Goal: Transaction & Acquisition: Register for event/course

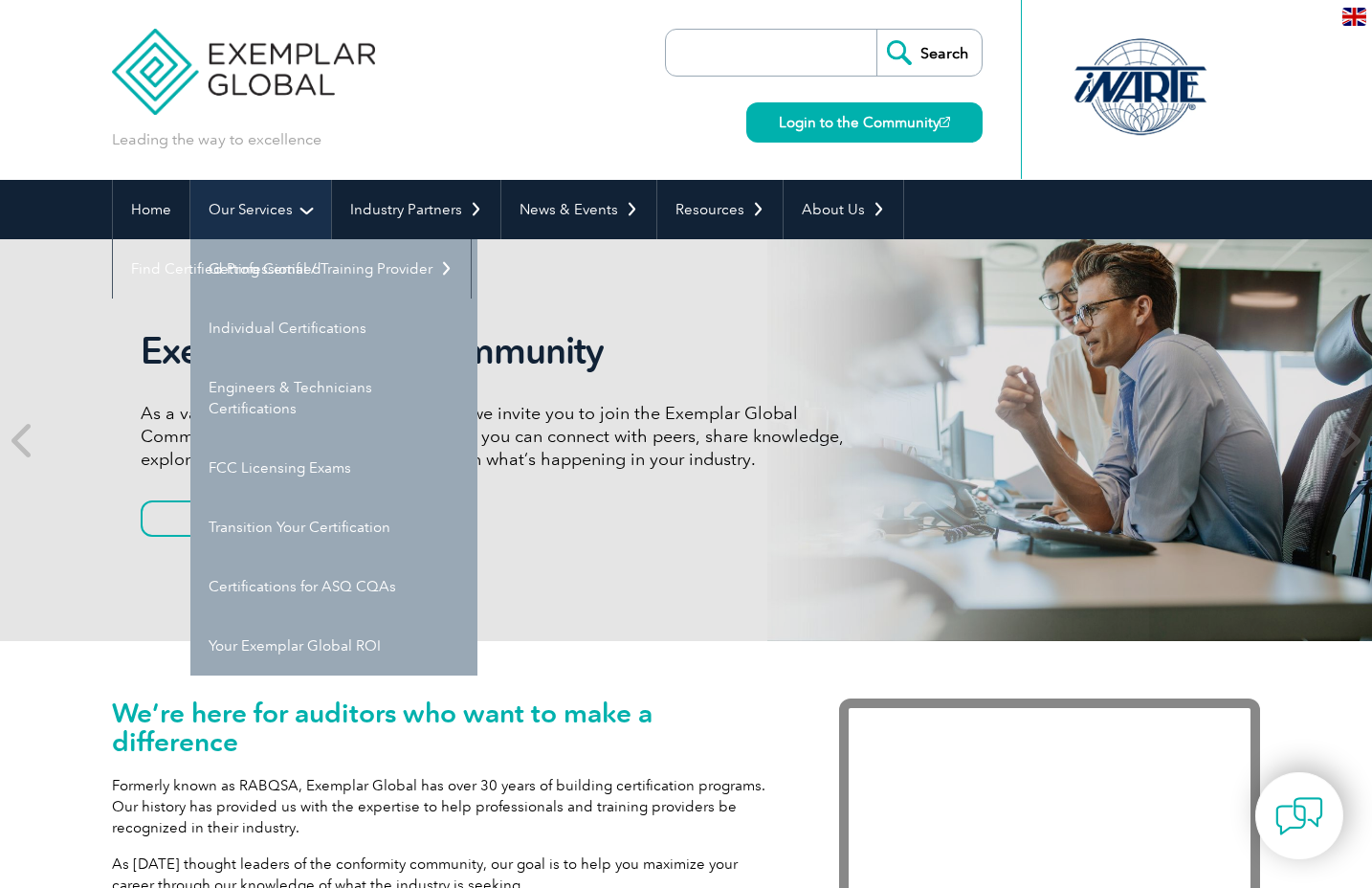
click at [252, 206] on link "Our Services" at bounding box center [261, 210] width 141 height 60
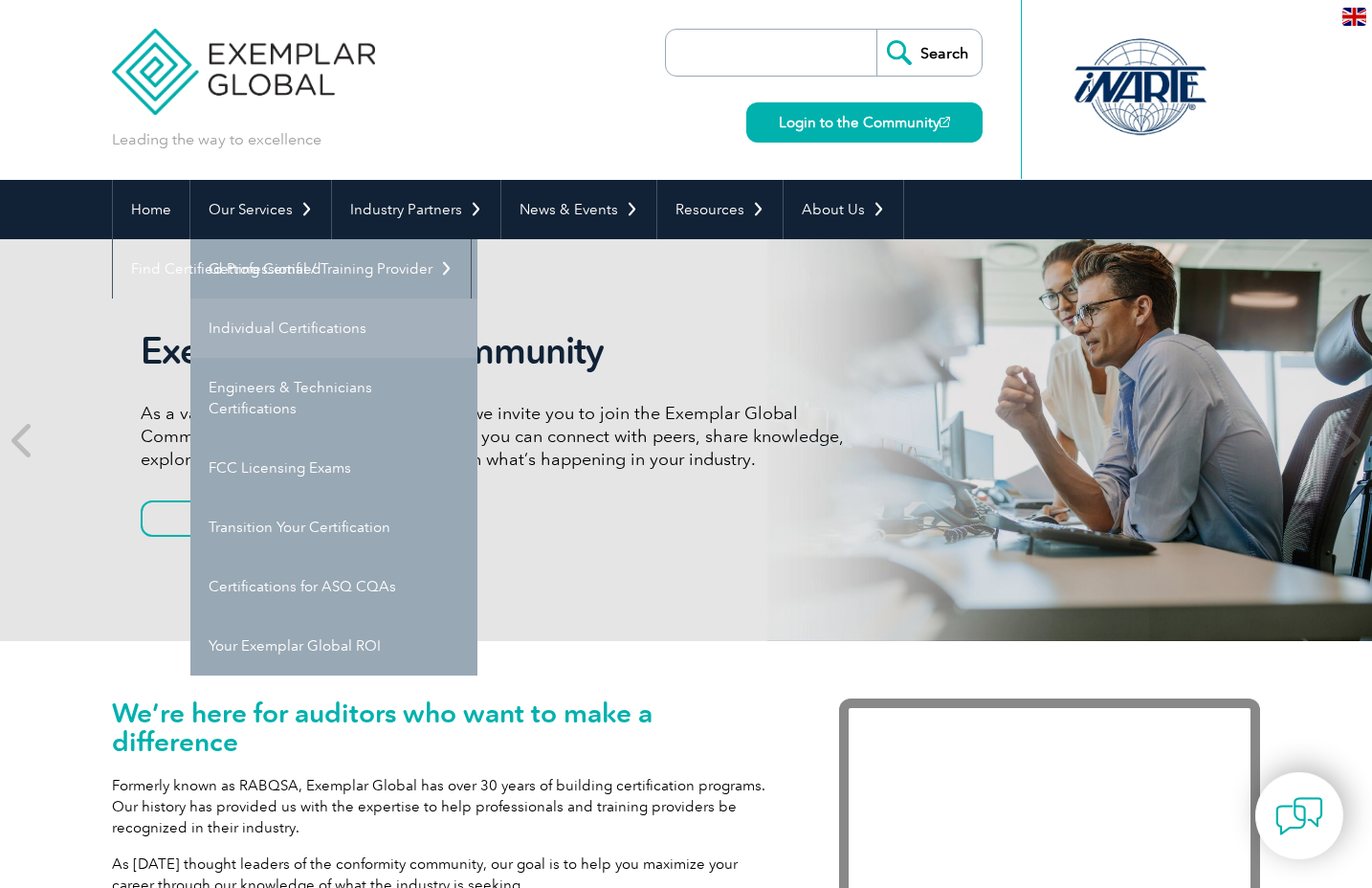
click at [272, 326] on link "Individual Certifications" at bounding box center [334, 329] width 287 height 60
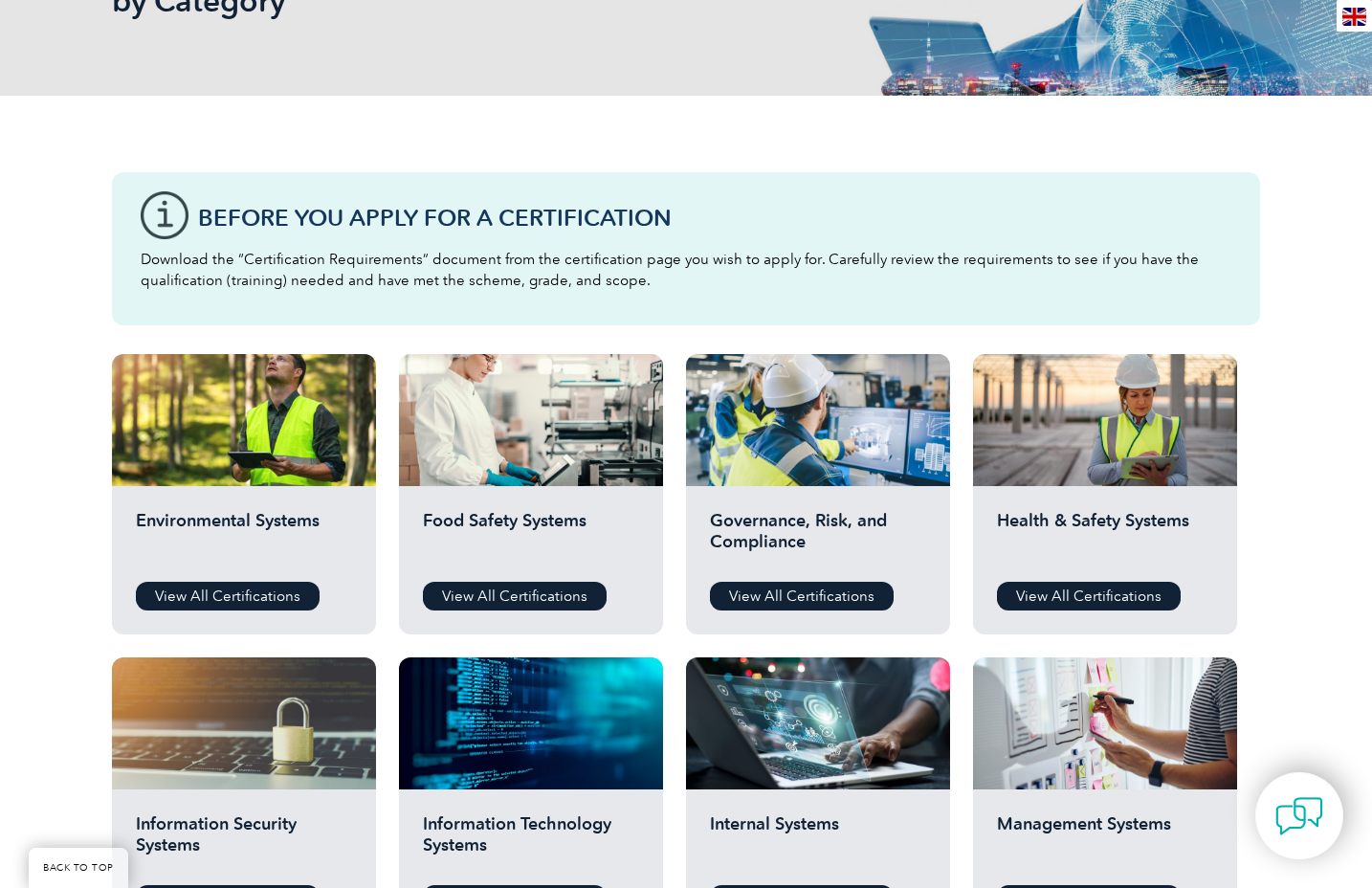
scroll to position [382, 0]
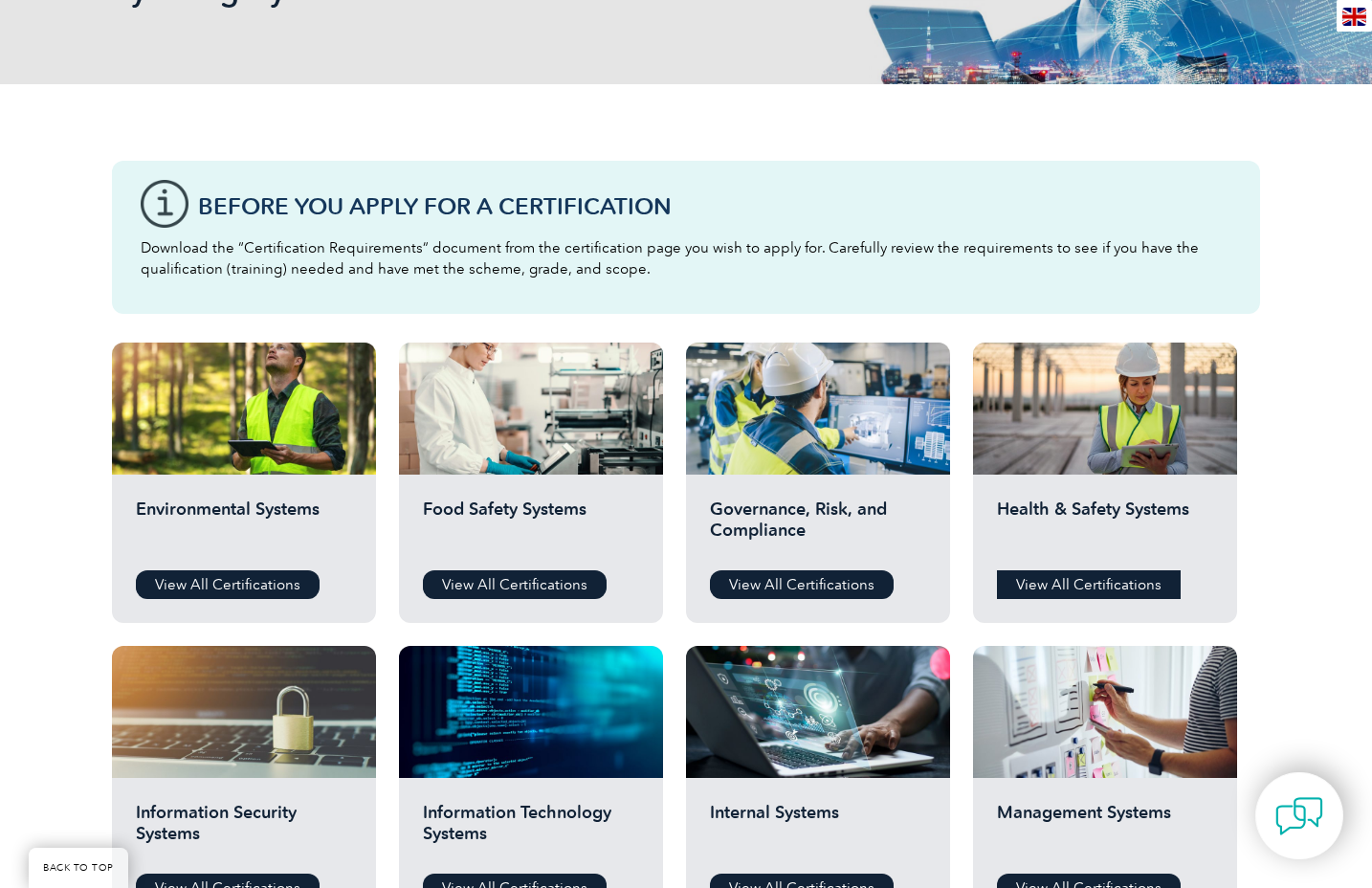
click at [1106, 587] on link "View All Certifications" at bounding box center [1089, 584] width 184 height 29
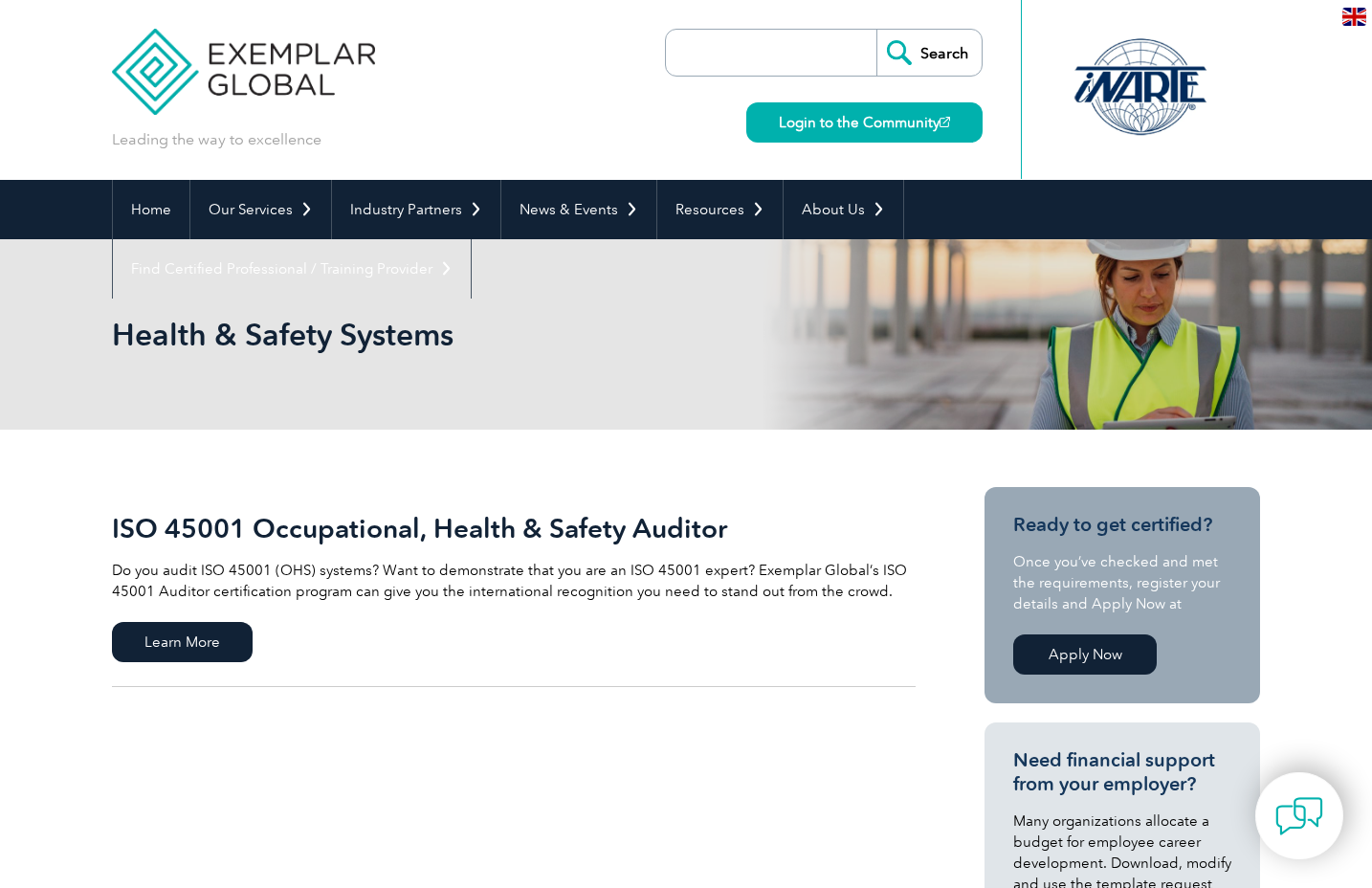
click at [1079, 658] on link "Apply Now" at bounding box center [1085, 655] width 143 height 40
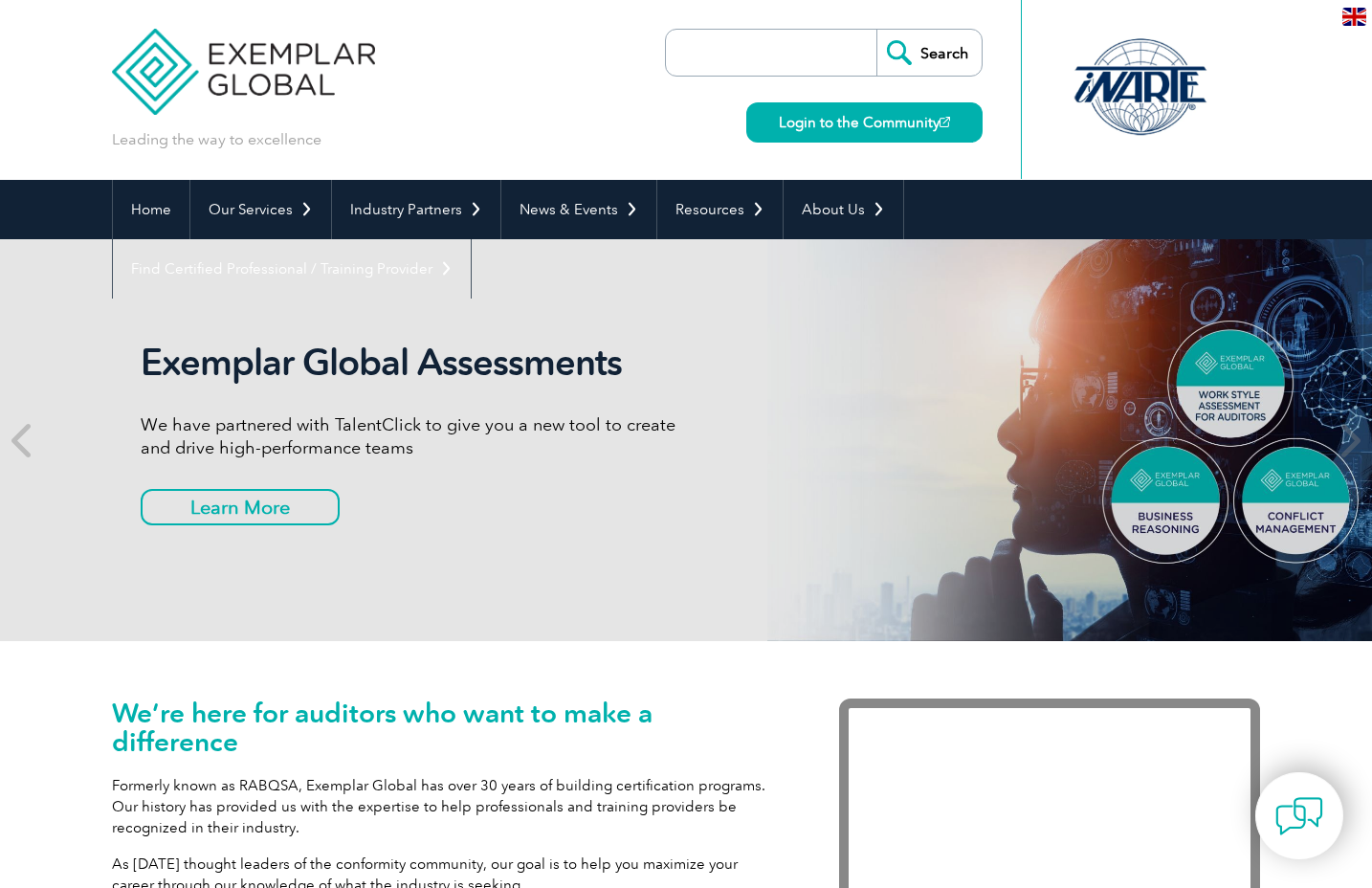
click at [578, 50] on div "Leading the way to excellence Search Login to the Community ▼" at bounding box center [686, 89] width 1148 height 180
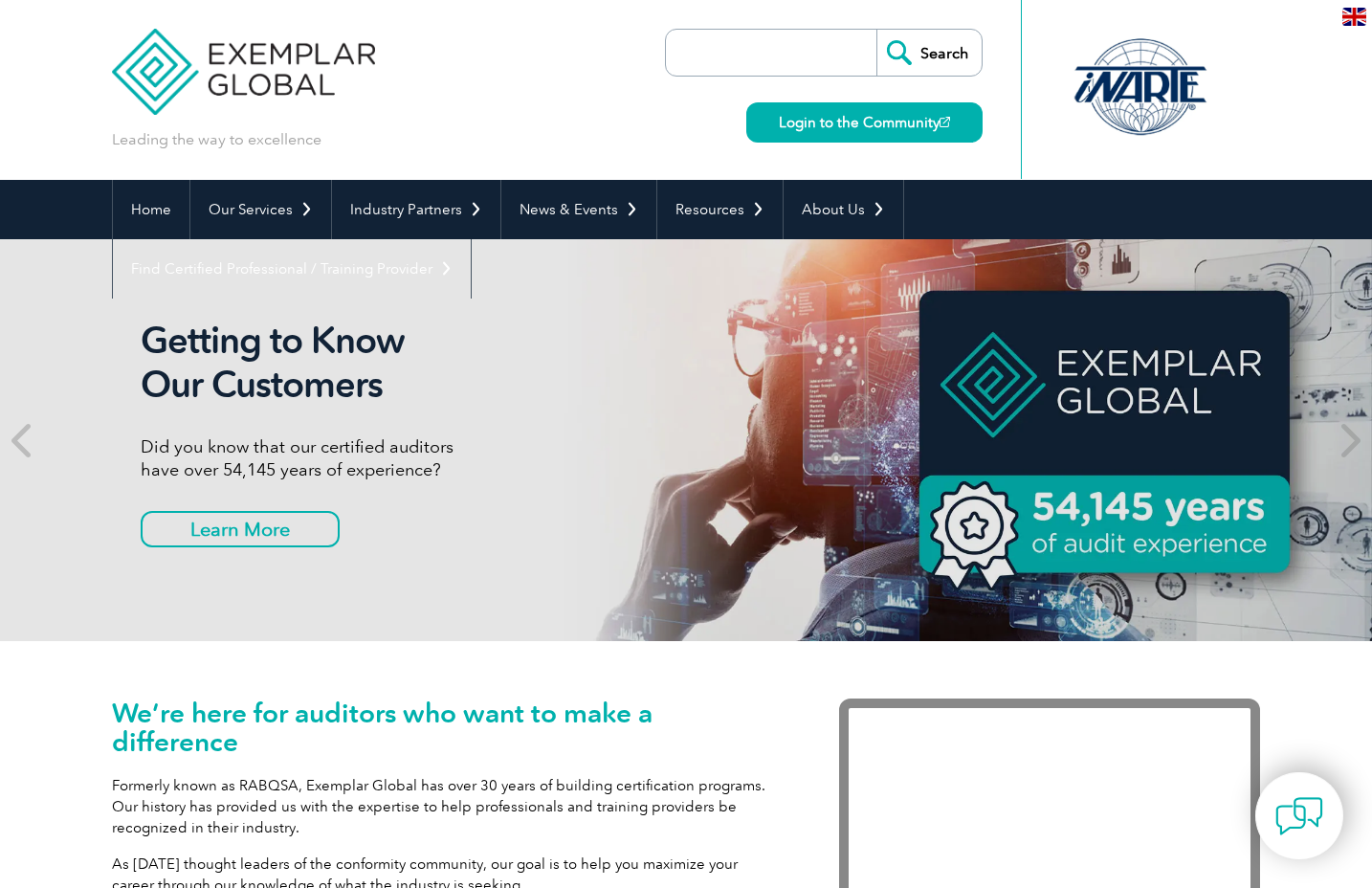
click at [1361, 20] on img at bounding box center [1354, 17] width 24 height 18
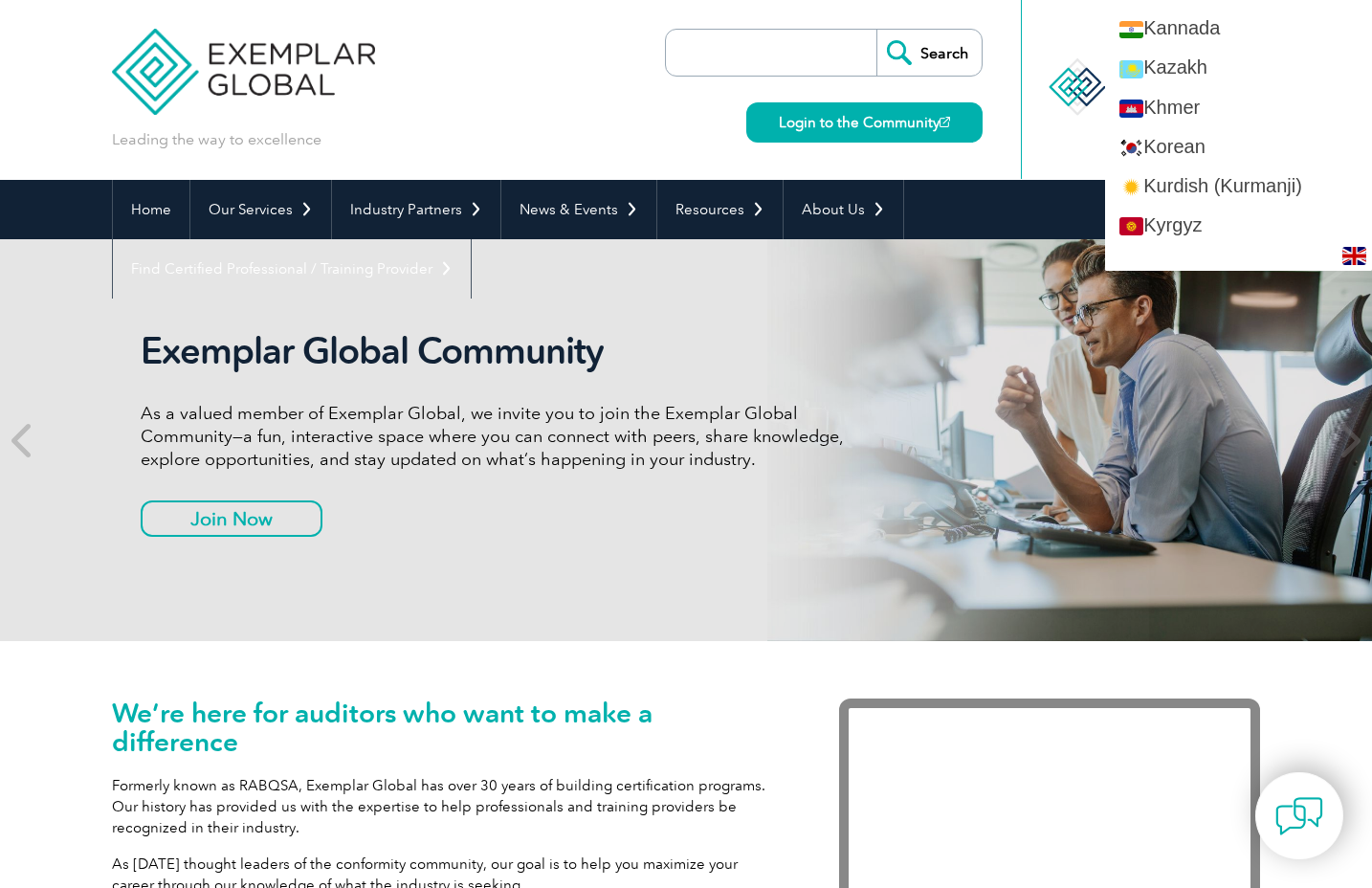
scroll to position [1818, 0]
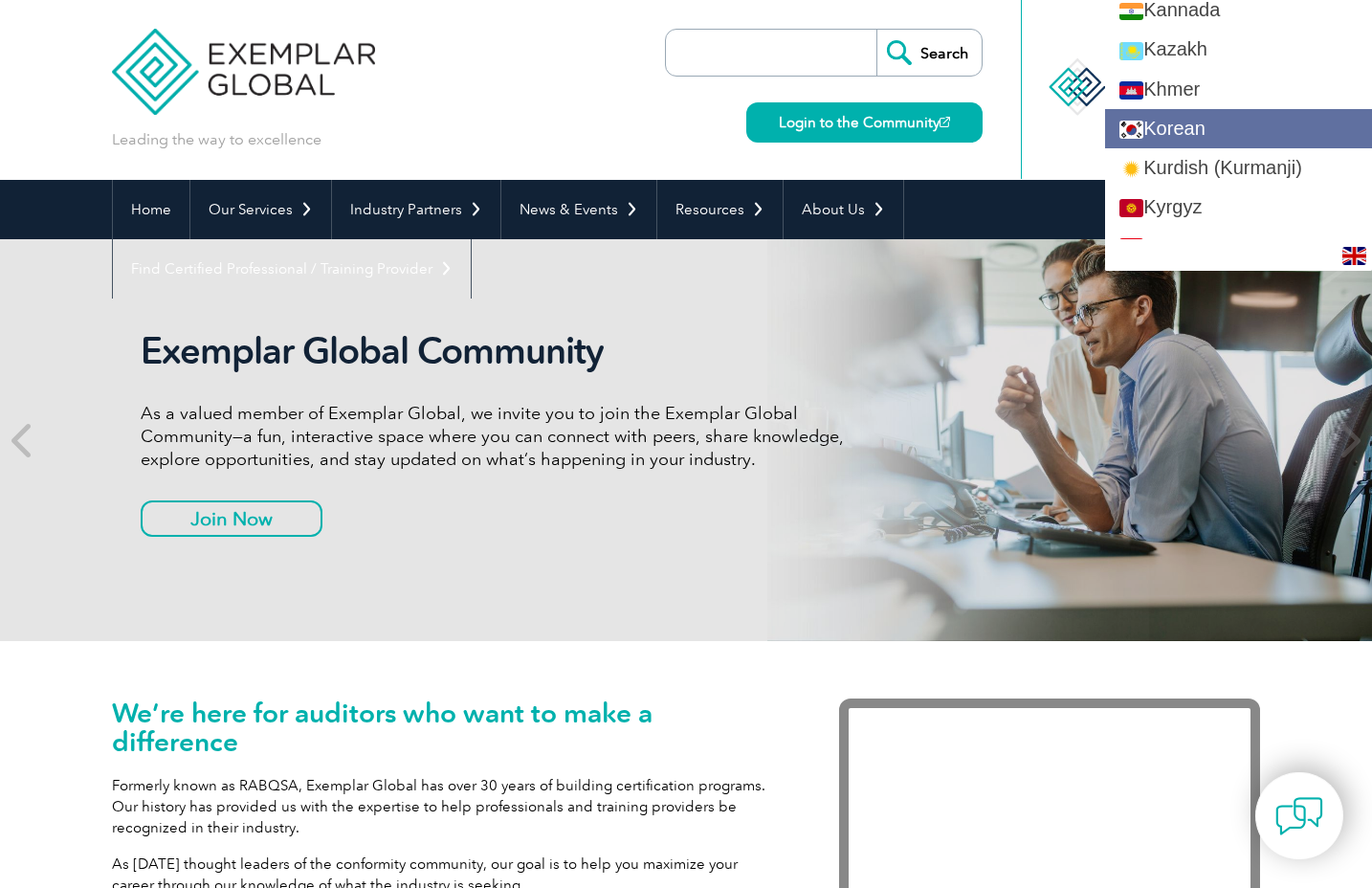
click at [1217, 138] on link "Korean" at bounding box center [1238, 128] width 267 height 39
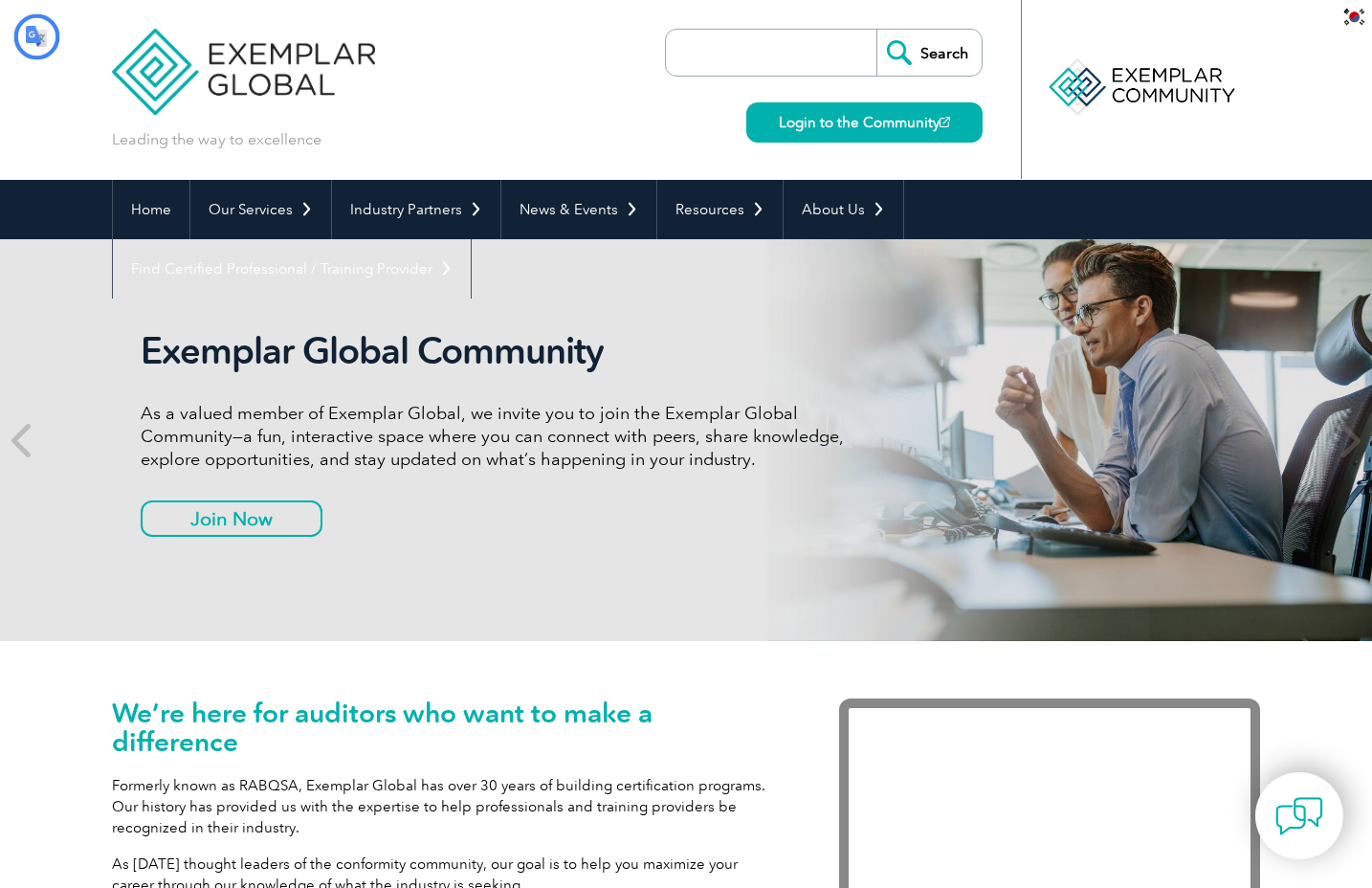
scroll to position [0, 0]
type input "찾다"
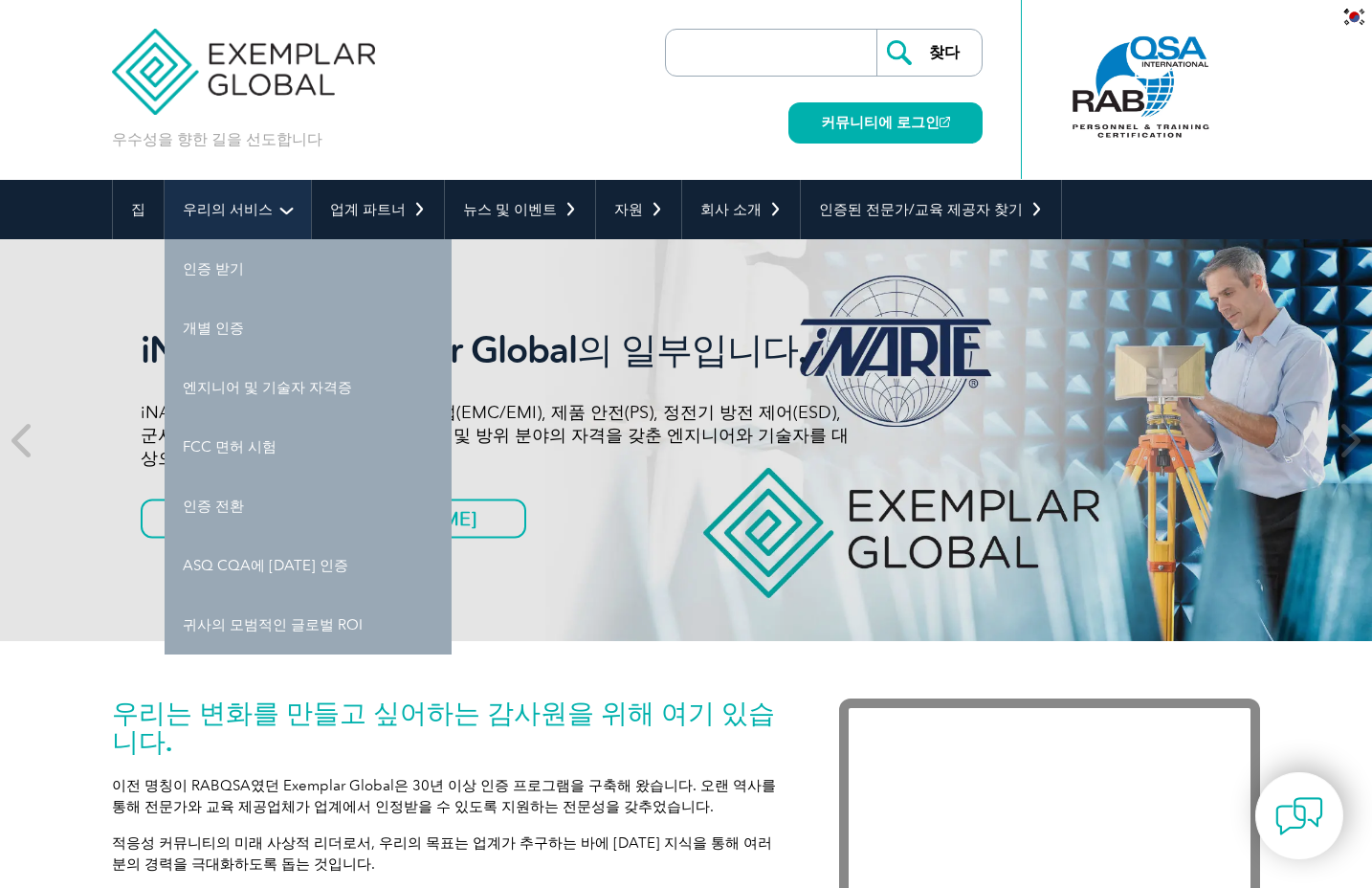
click at [223, 205] on font "우리의 서비스" at bounding box center [228, 209] width 90 height 17
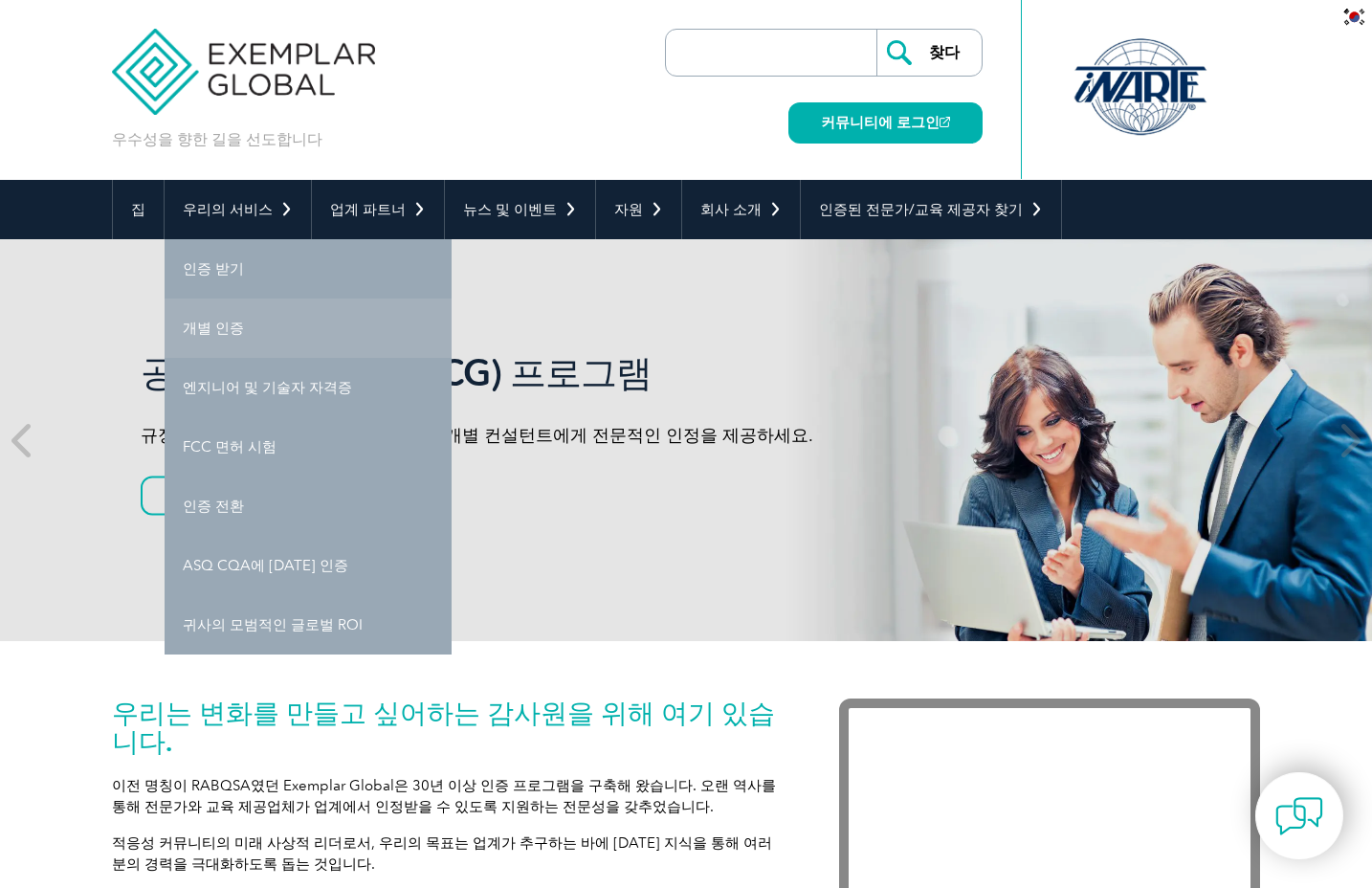
click at [223, 333] on font "개별 인증" at bounding box center [214, 328] width 62 height 17
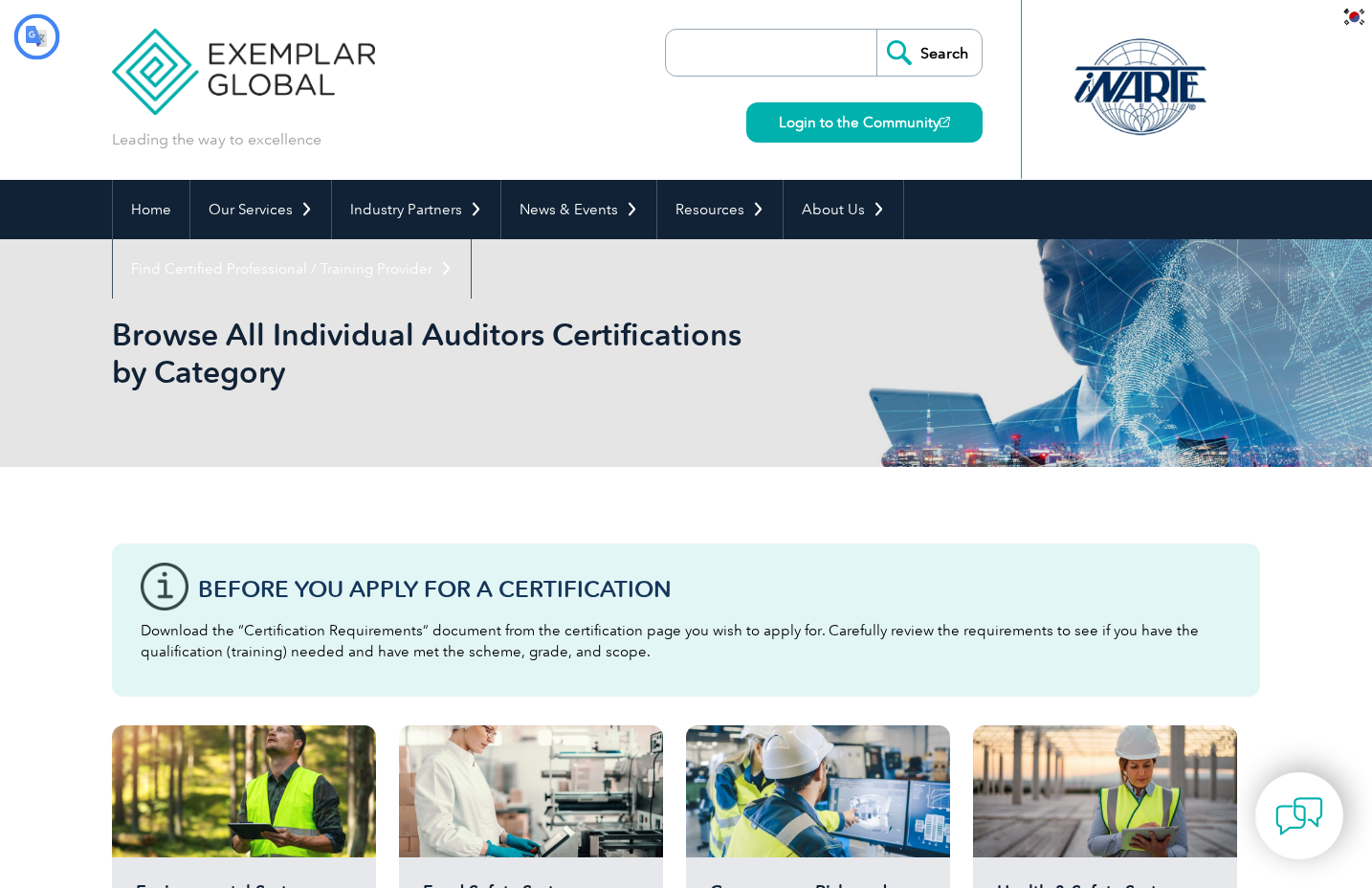
type input "찾다"
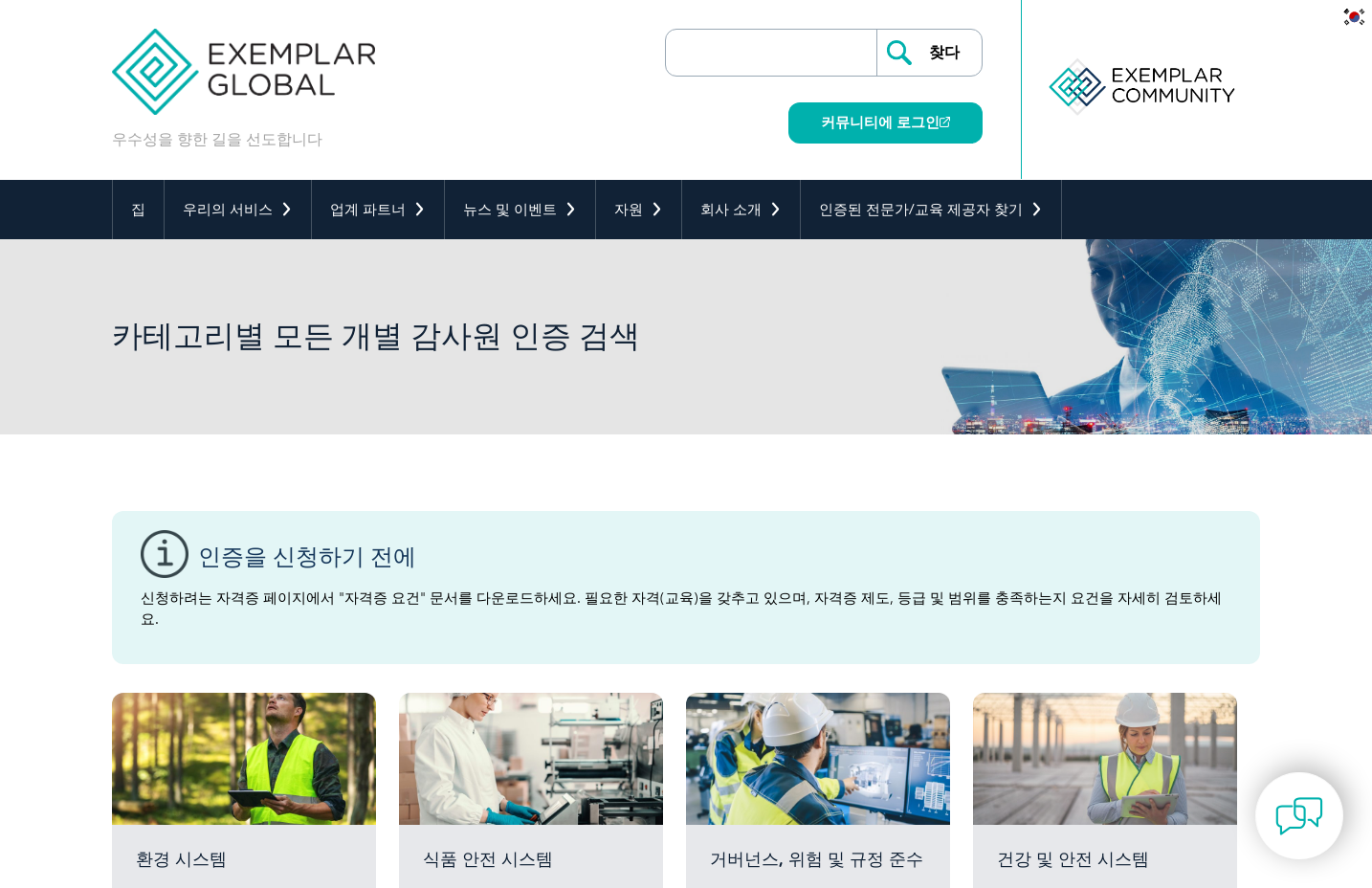
scroll to position [95, 0]
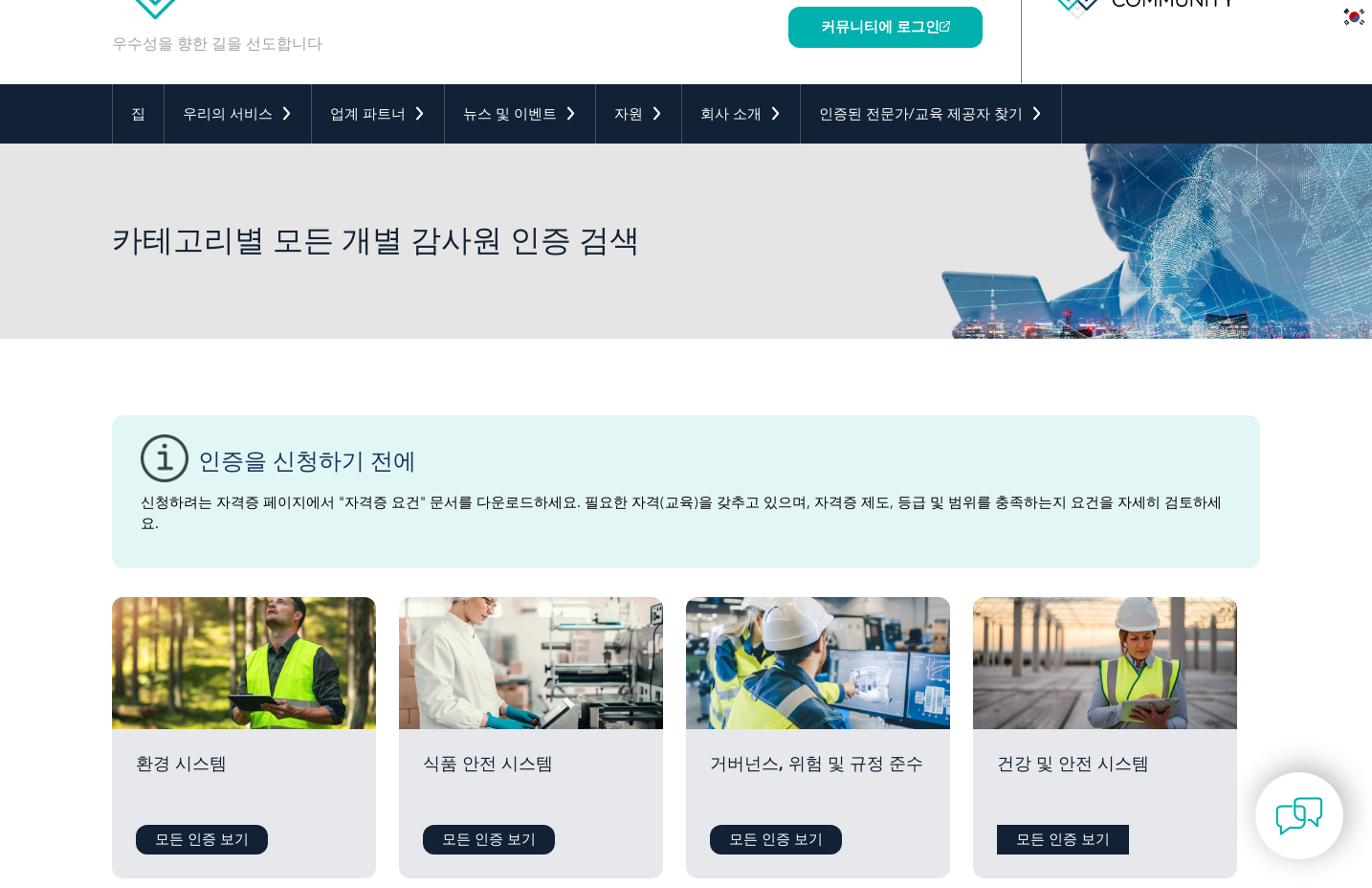
click at [1074, 830] on font "모든 인증 보기" at bounding box center [1063, 838] width 93 height 17
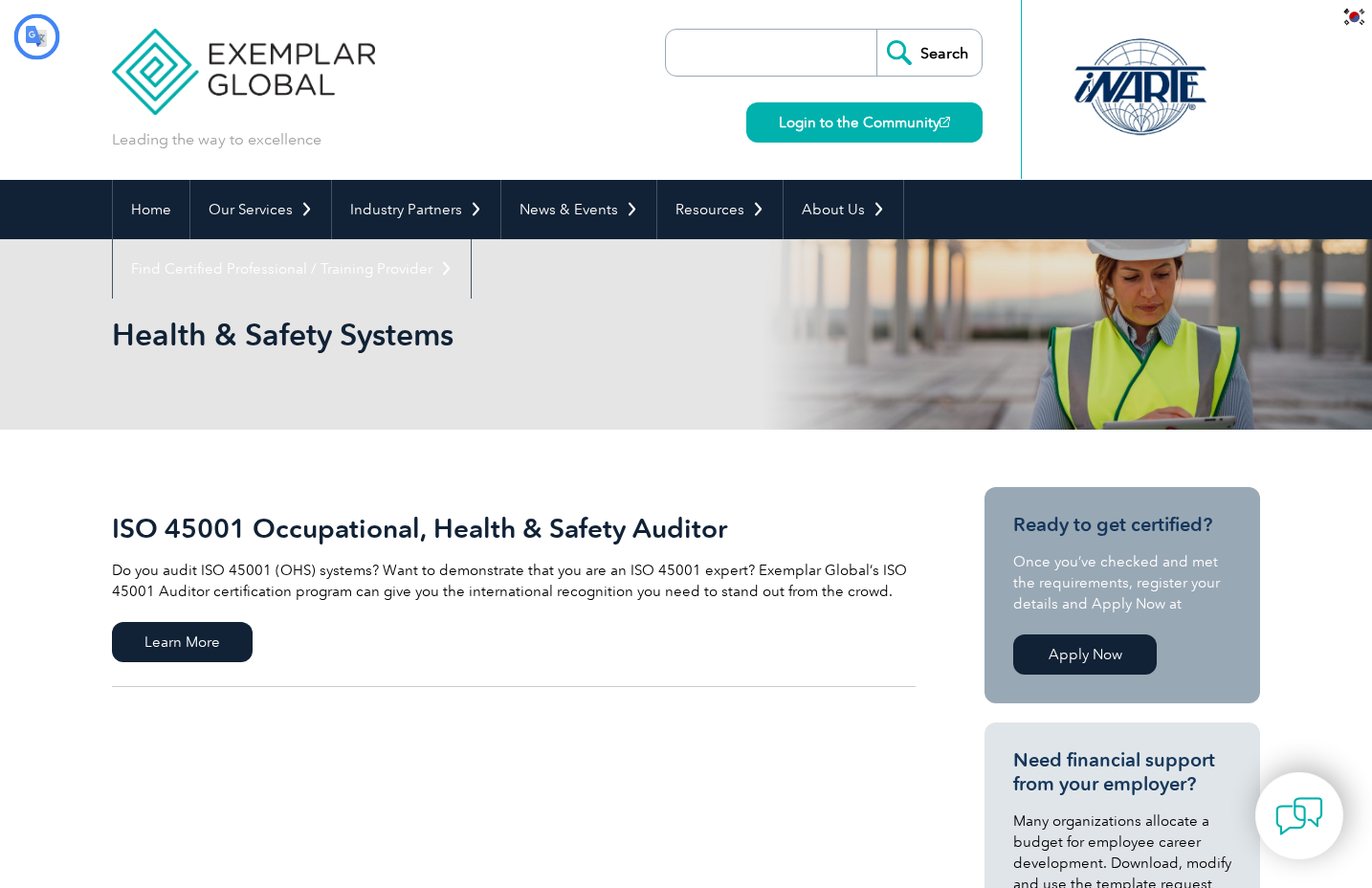
type input "찾다"
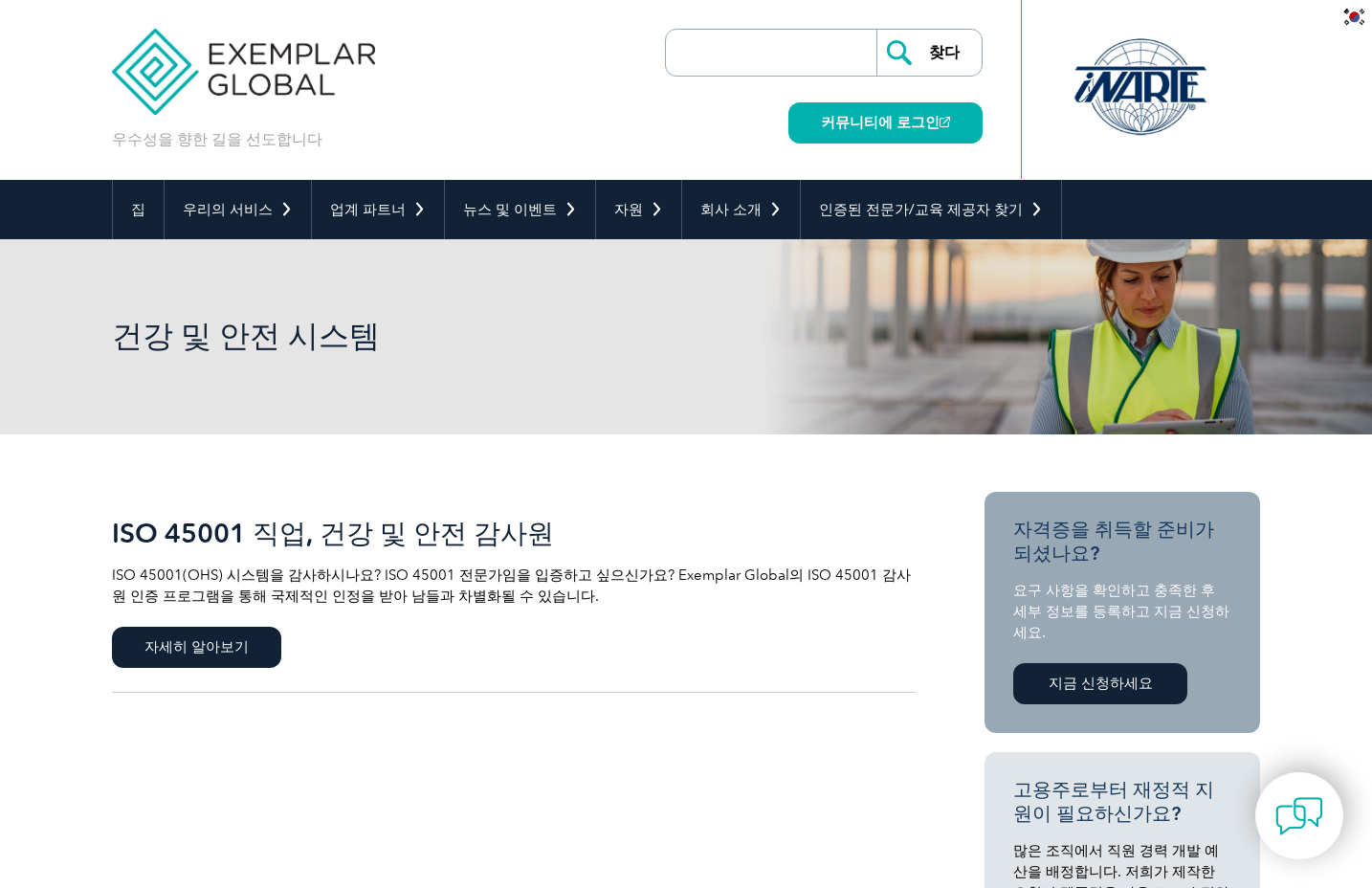
click at [1088, 674] on font "지금 신청하세요" at bounding box center [1101, 682] width 104 height 17
